Goal: Information Seeking & Learning: Find specific fact

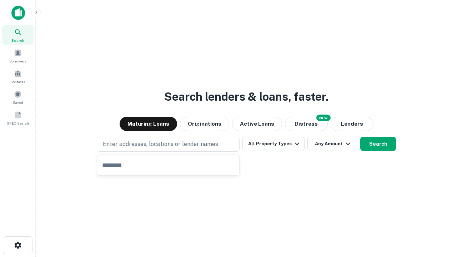
type input "**********"
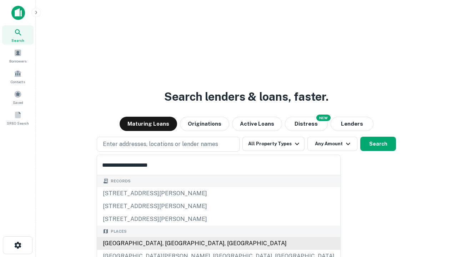
click at [171, 243] on div "Santa Monica, CA, USA" at bounding box center [218, 243] width 243 height 13
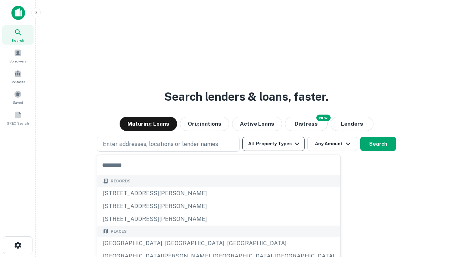
click at [273, 144] on button "All Property Types" at bounding box center [273, 144] width 62 height 14
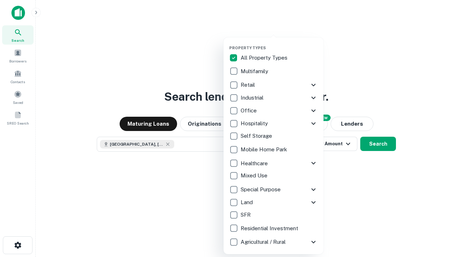
click at [279, 43] on button "button" at bounding box center [279, 43] width 100 height 0
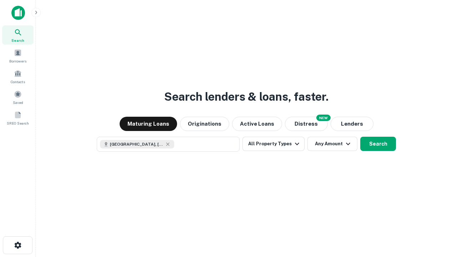
scroll to position [11, 0]
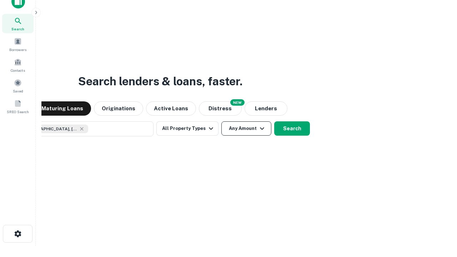
click at [221, 121] on button "Any Amount" at bounding box center [246, 128] width 50 height 14
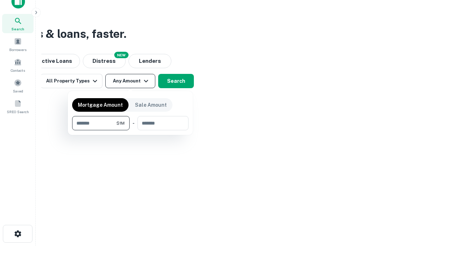
type input "*******"
click at [130, 130] on button "button" at bounding box center [130, 130] width 116 height 0
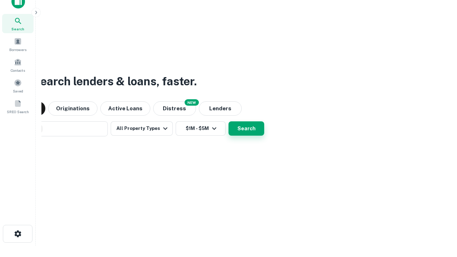
click at [228, 121] on button "Search" at bounding box center [246, 128] width 36 height 14
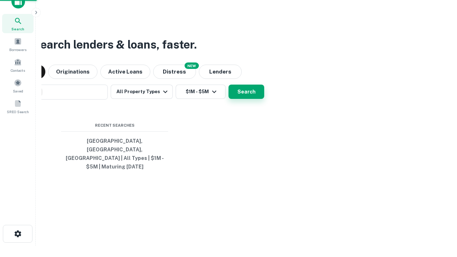
scroll to position [23, 202]
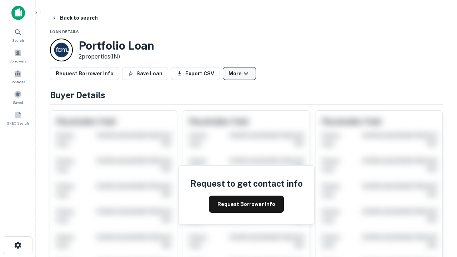
click at [239, 74] on button "More" at bounding box center [239, 73] width 33 height 13
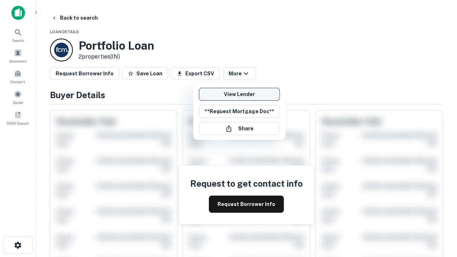
click at [239, 94] on link "View Lender" at bounding box center [239, 94] width 81 height 13
